Goal: Information Seeking & Learning: Understand process/instructions

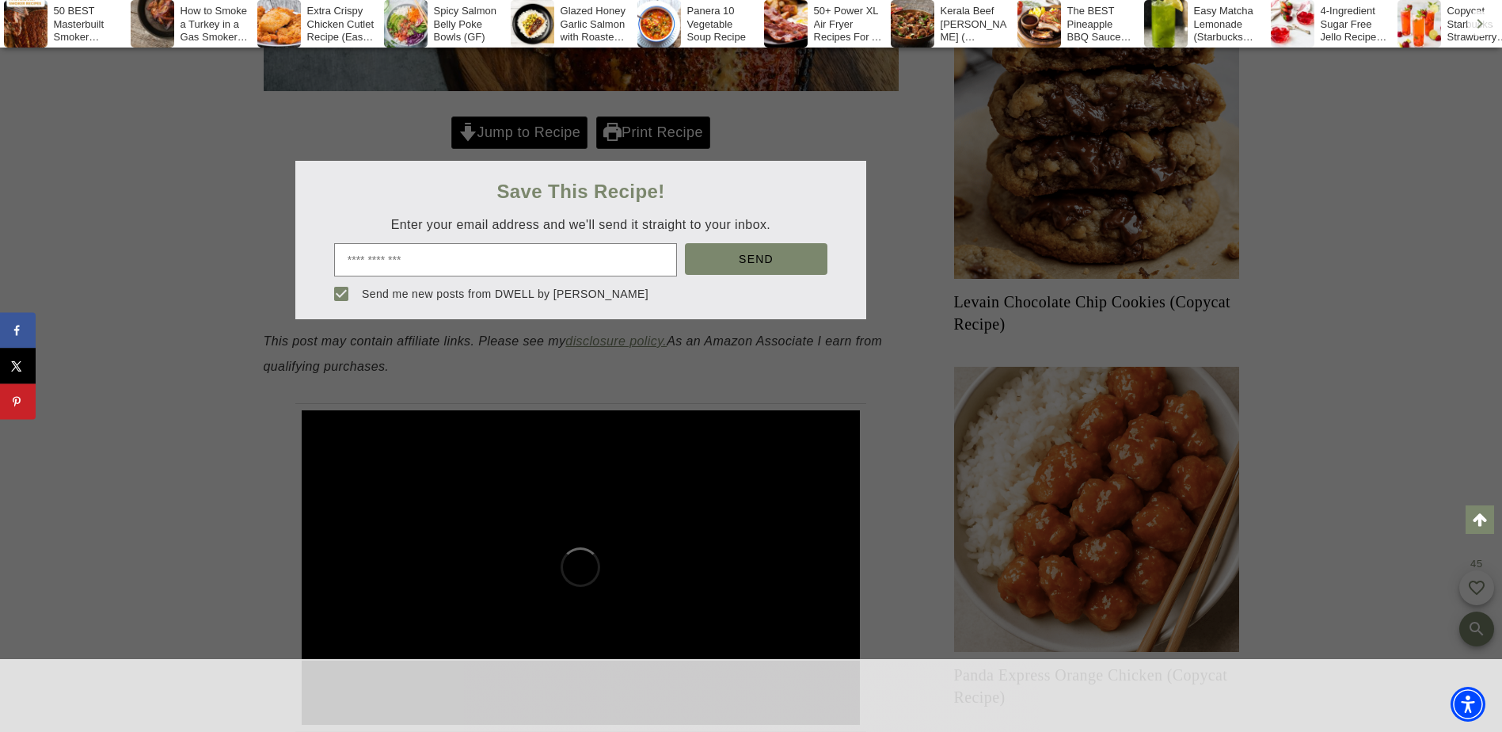
click at [504, 183] on div at bounding box center [751, 366] width 1502 height 732
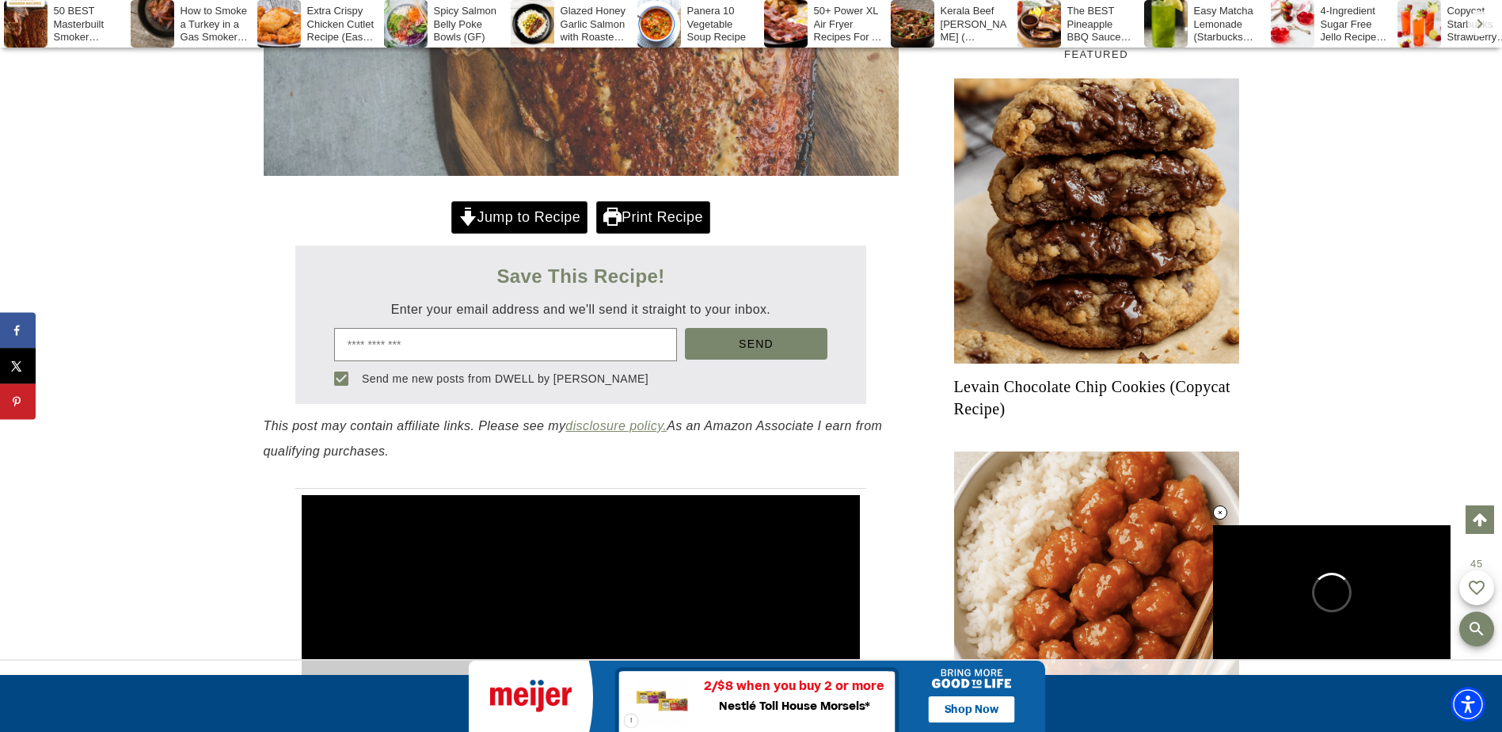
scroll to position [624, 0]
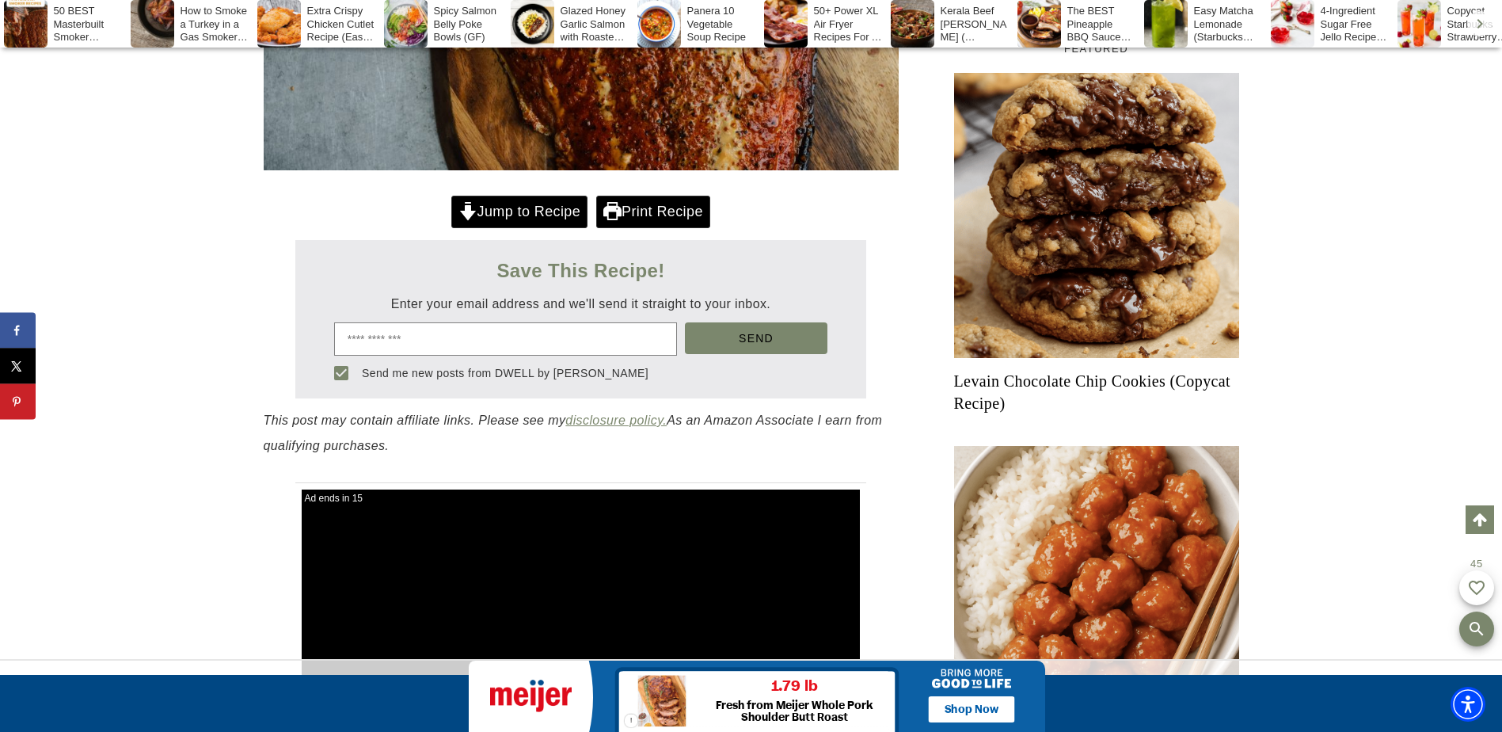
click at [495, 228] on link "Jump to Recipe" at bounding box center [519, 212] width 136 height 32
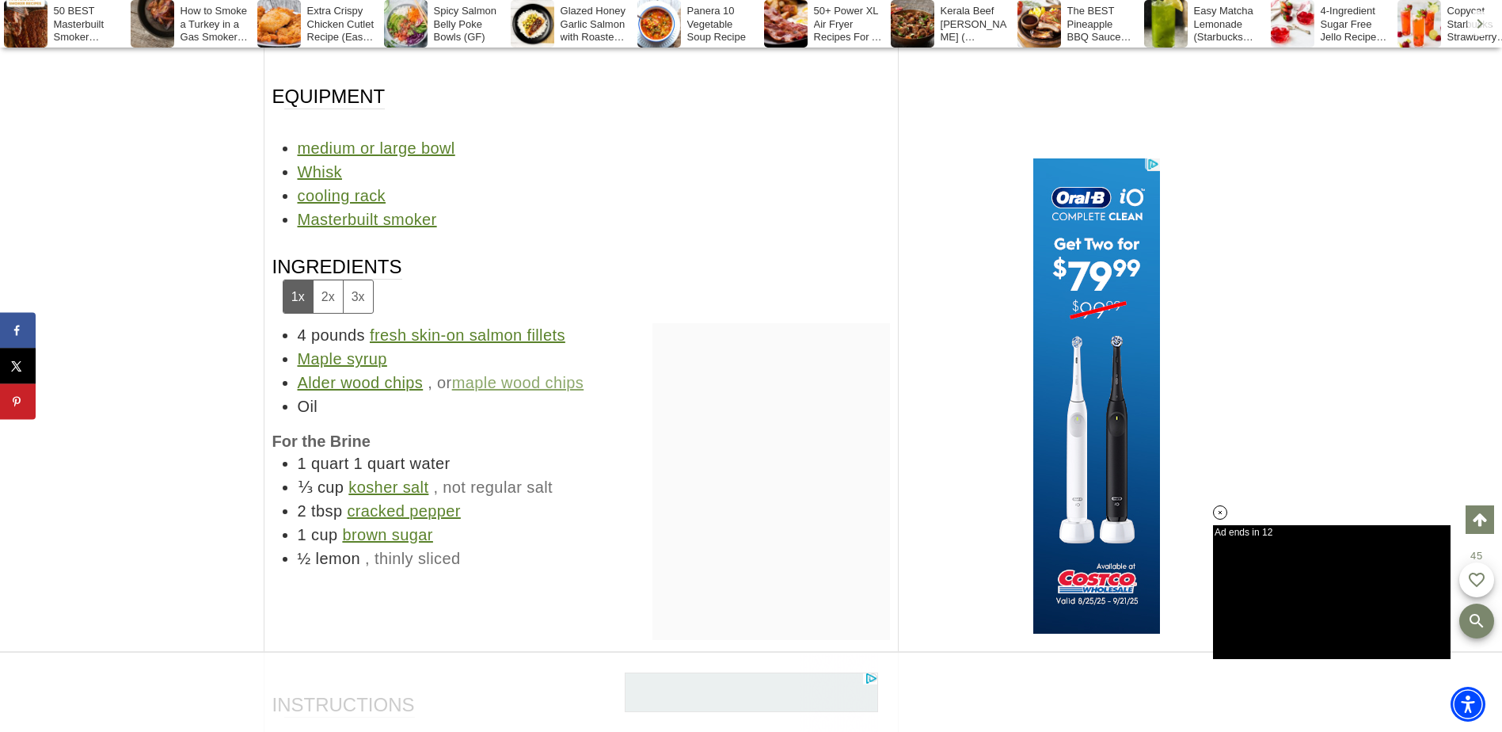
scroll to position [8472, 0]
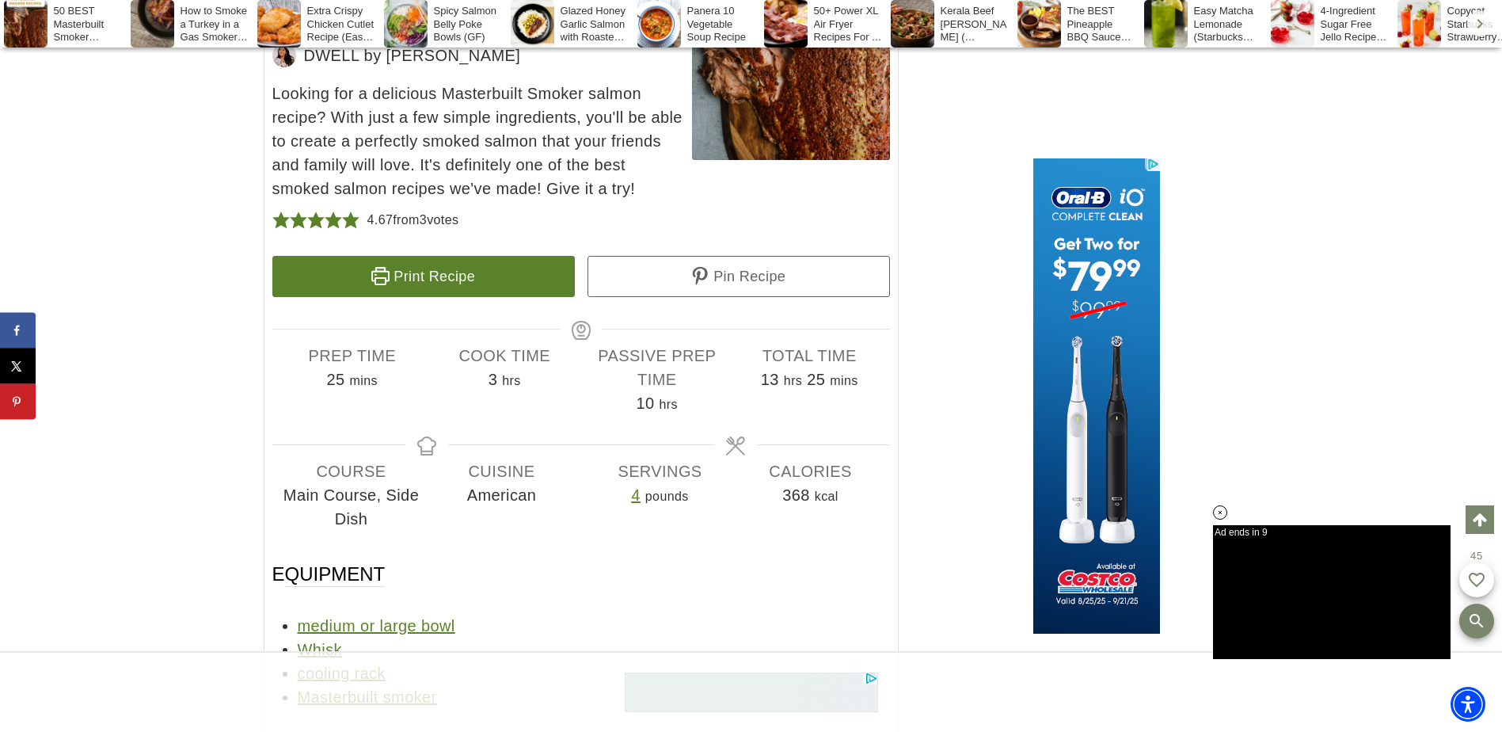
click at [421, 297] on link "Print Recipe" at bounding box center [423, 276] width 303 height 41
